Goal: Find specific page/section: Find specific page/section

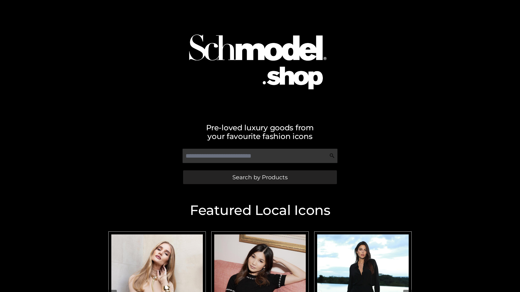
click at [260, 177] on span "Search by Products" at bounding box center [259, 178] width 55 height 6
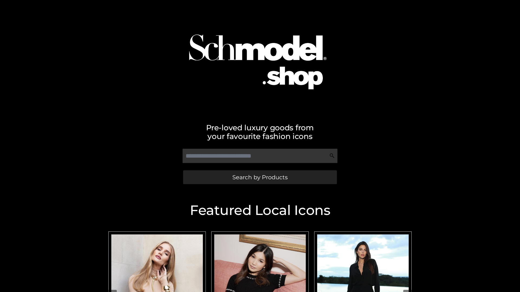
click at [260, 177] on span "Search by Products" at bounding box center [259, 178] width 55 height 6
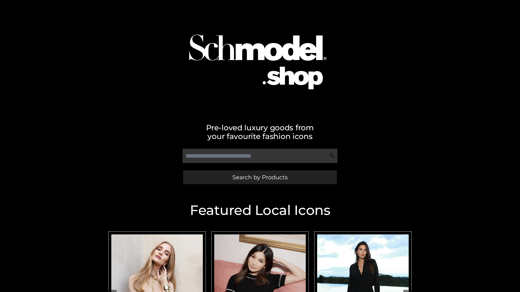
click at [260, 177] on span "Search by Products" at bounding box center [259, 178] width 55 height 6
